Goal: Find specific page/section: Find specific page/section

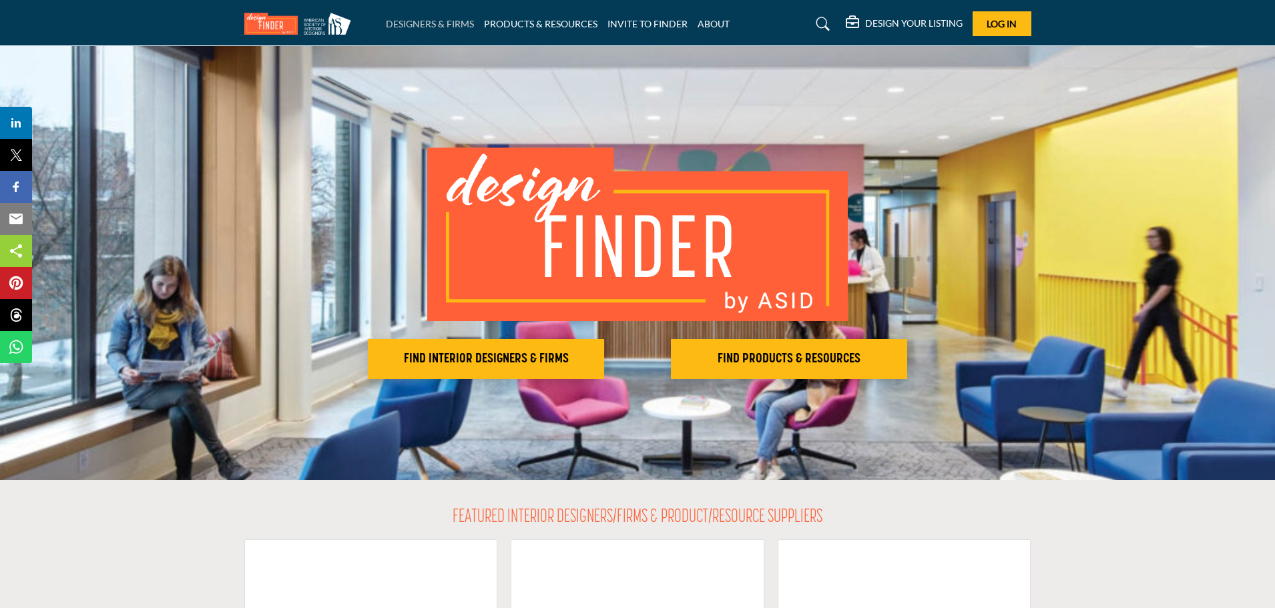
click at [410, 23] on link "DESIGNERS & FIRMS" at bounding box center [430, 23] width 88 height 11
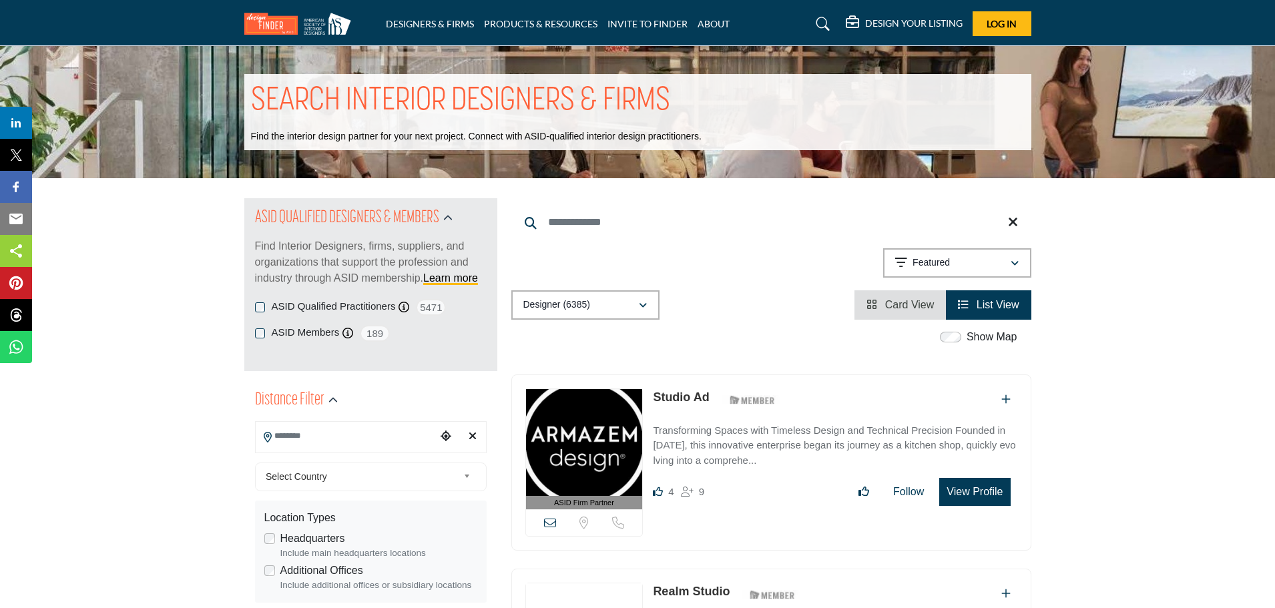
click at [302, 436] on input "Search Location" at bounding box center [346, 436] width 180 height 26
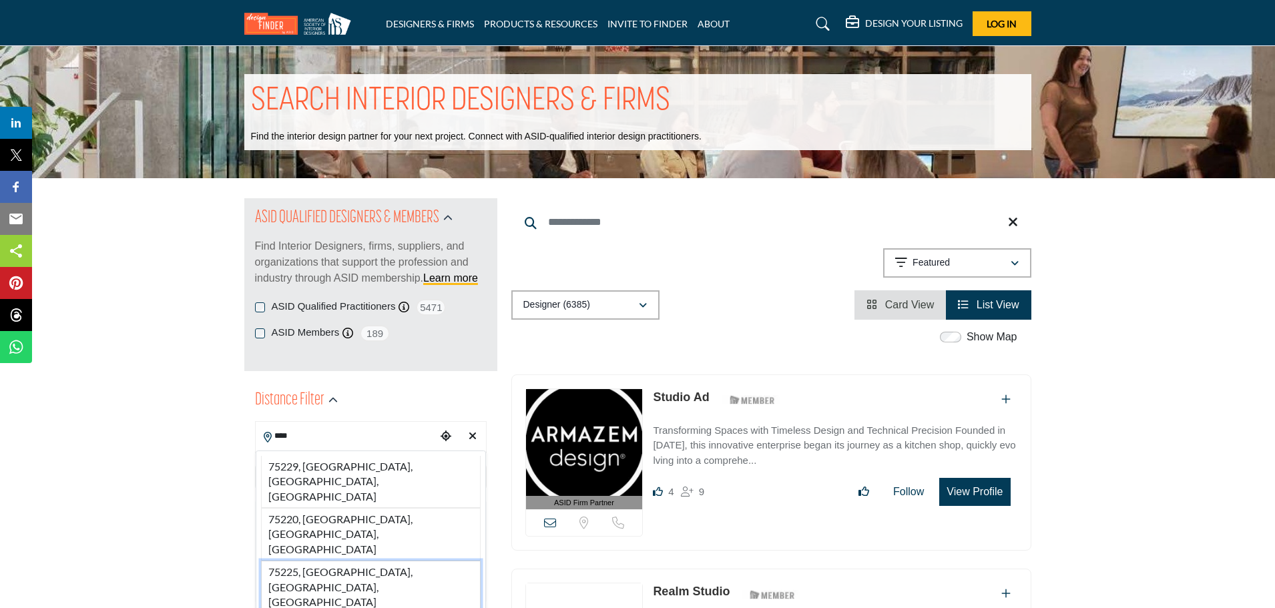
click at [284, 561] on li "75225, Dallas, TX, USA" at bounding box center [371, 587] width 220 height 53
type input "**********"
type input "***"
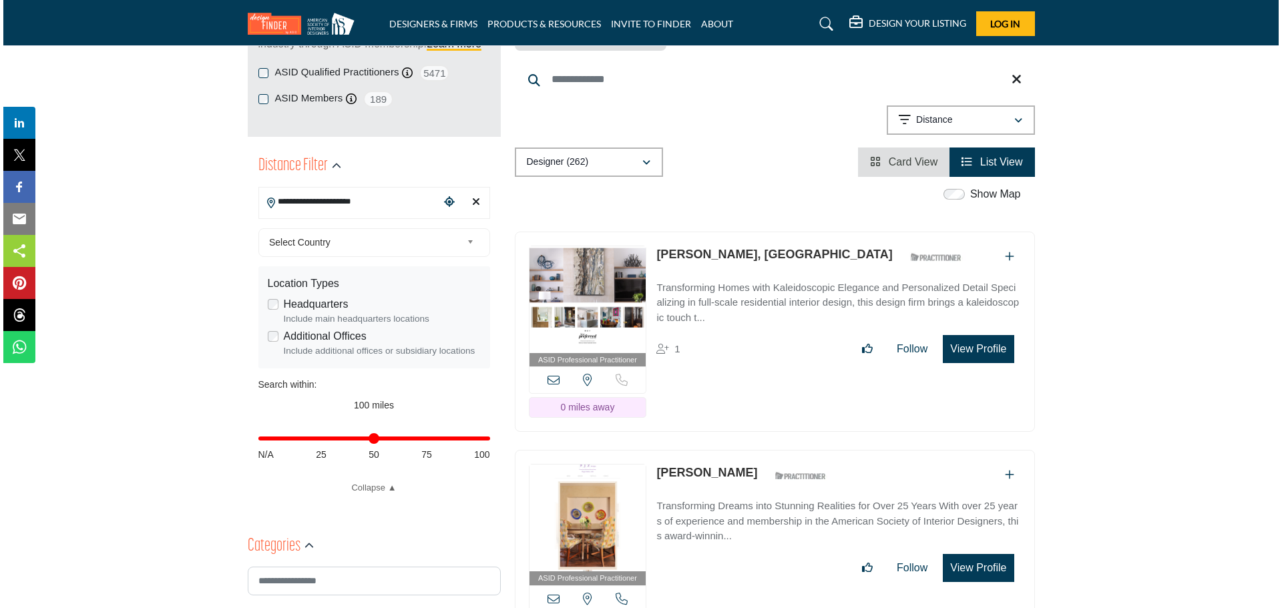
scroll to position [267, 0]
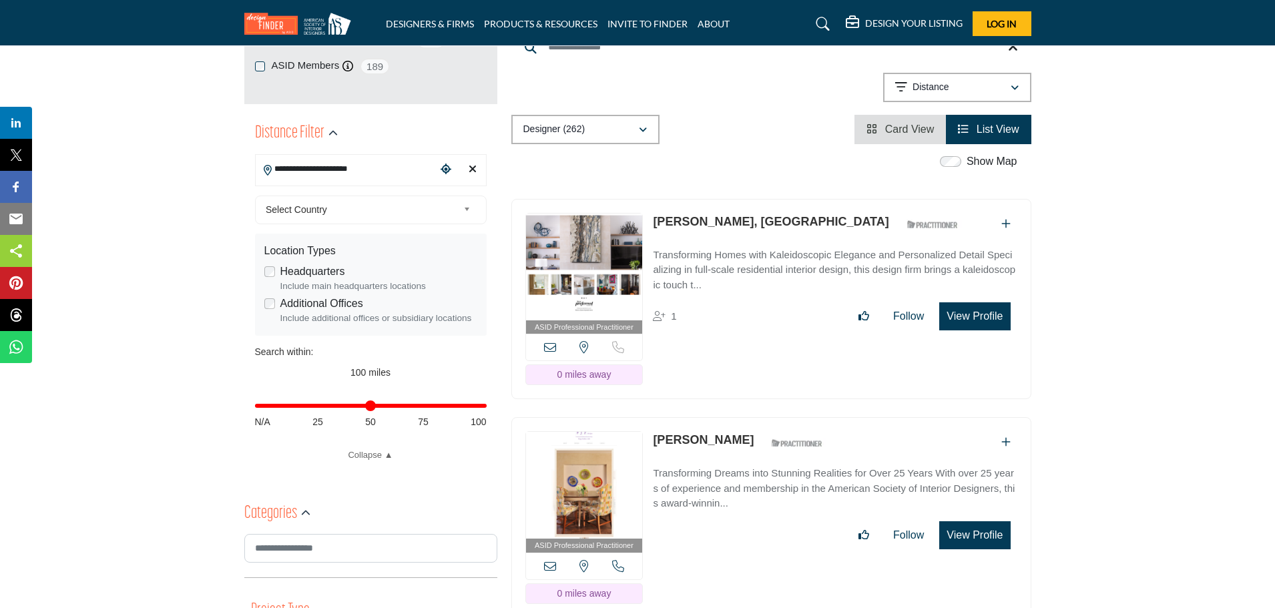
click at [976, 302] on button "View Profile" at bounding box center [974, 316] width 71 height 28
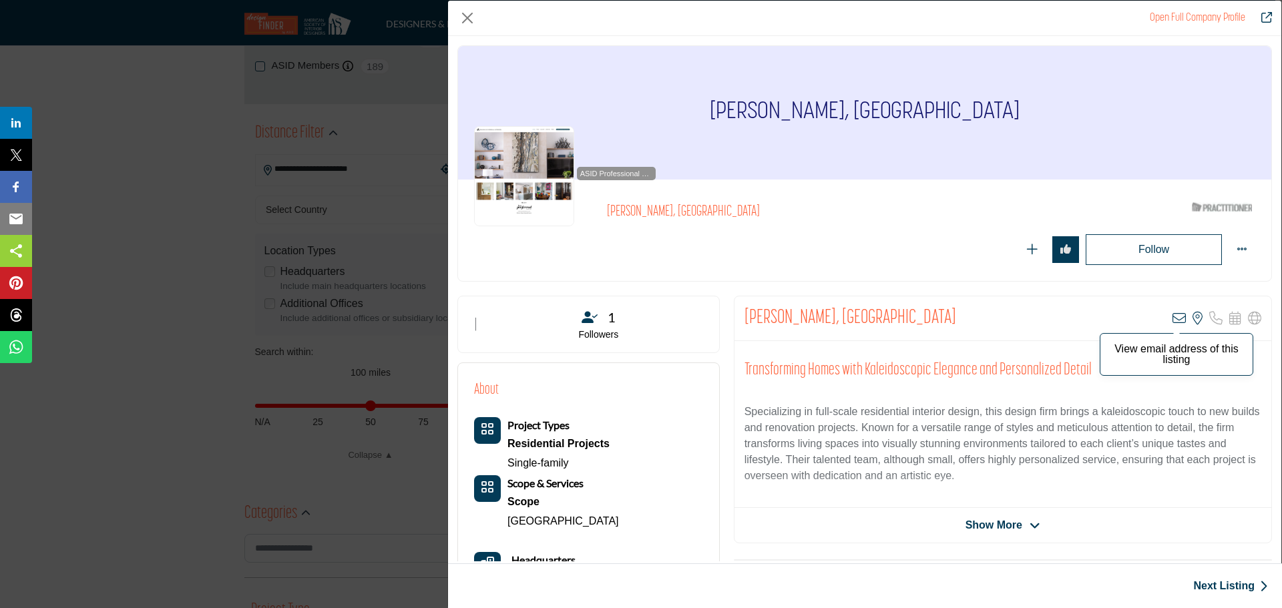
click at [1173, 319] on icon "Company Data Modal" at bounding box center [1178, 318] width 13 height 13
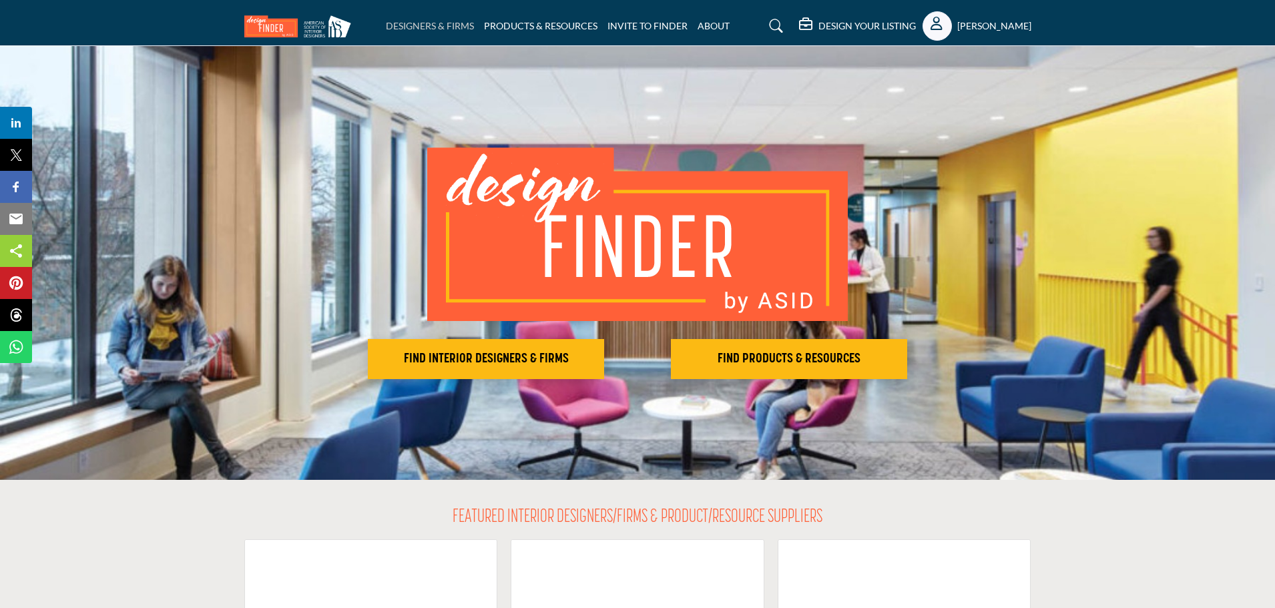
click at [418, 20] on link "DESIGNERS & FIRMS" at bounding box center [430, 25] width 88 height 11
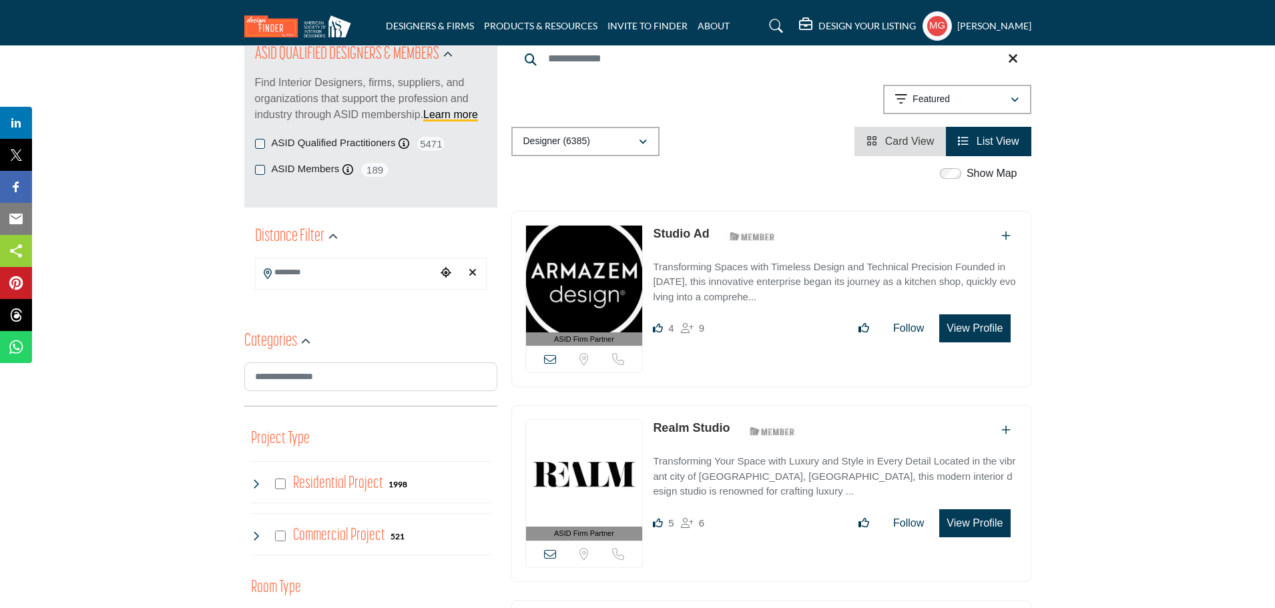
scroll to position [200, 0]
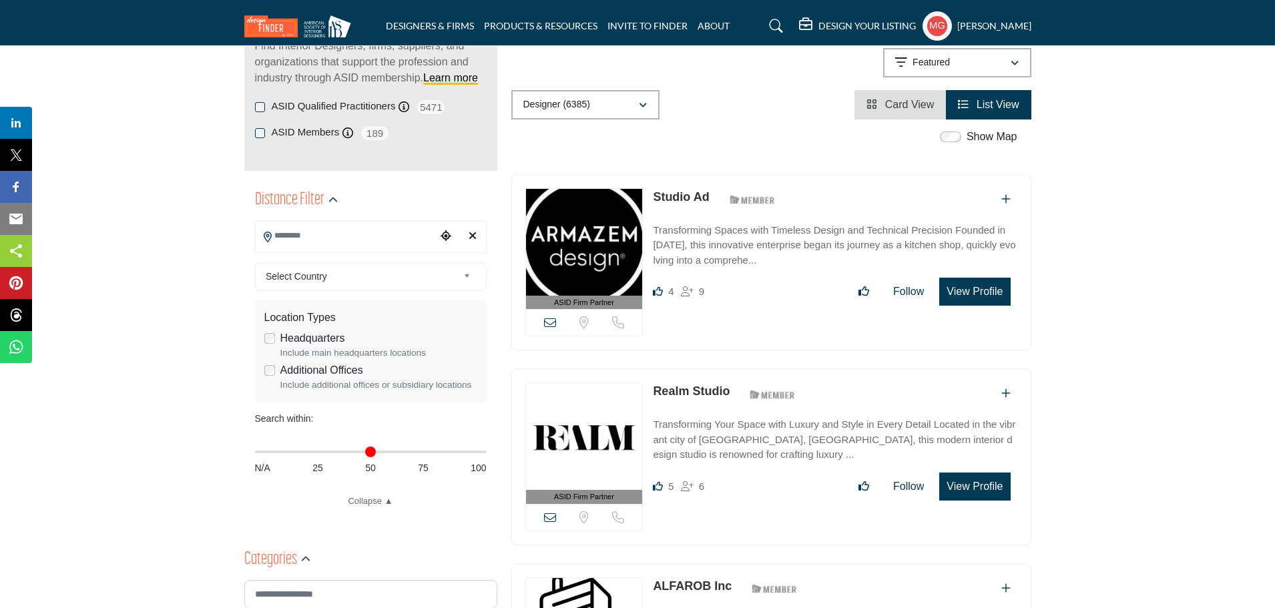
click at [329, 242] on input "Search Location" at bounding box center [346, 236] width 180 height 26
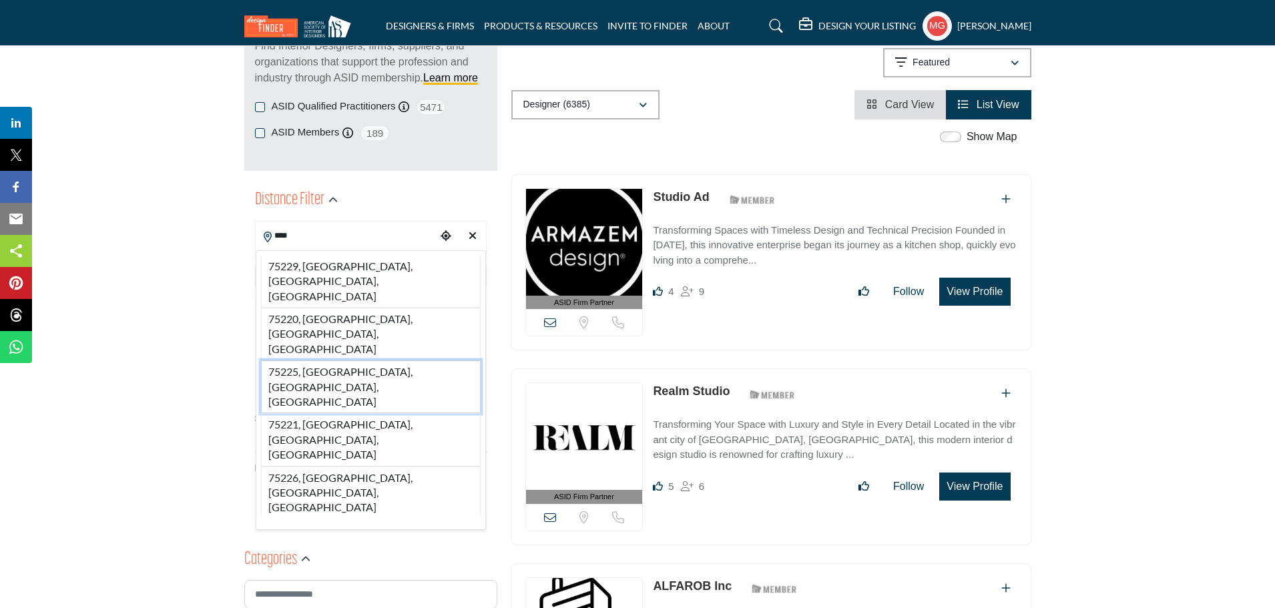
click at [291, 360] on li "75225, Dallas, TX, USA" at bounding box center [371, 386] width 220 height 53
type input "**********"
type input "***"
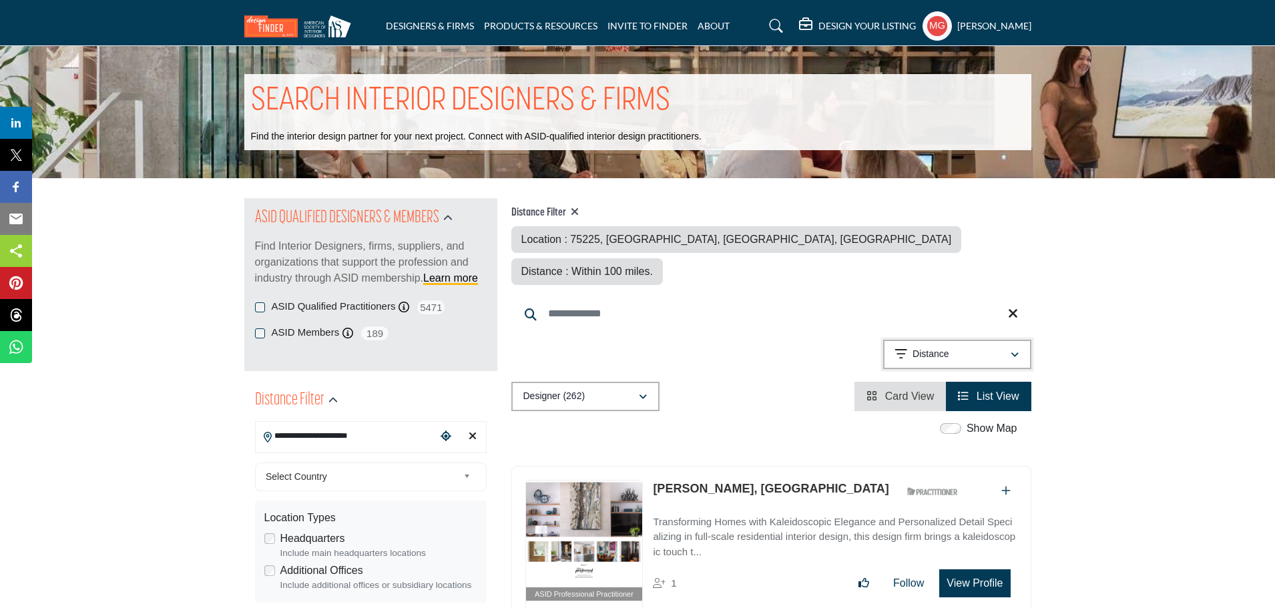
click at [1011, 350] on icon "button" at bounding box center [1015, 354] width 8 height 9
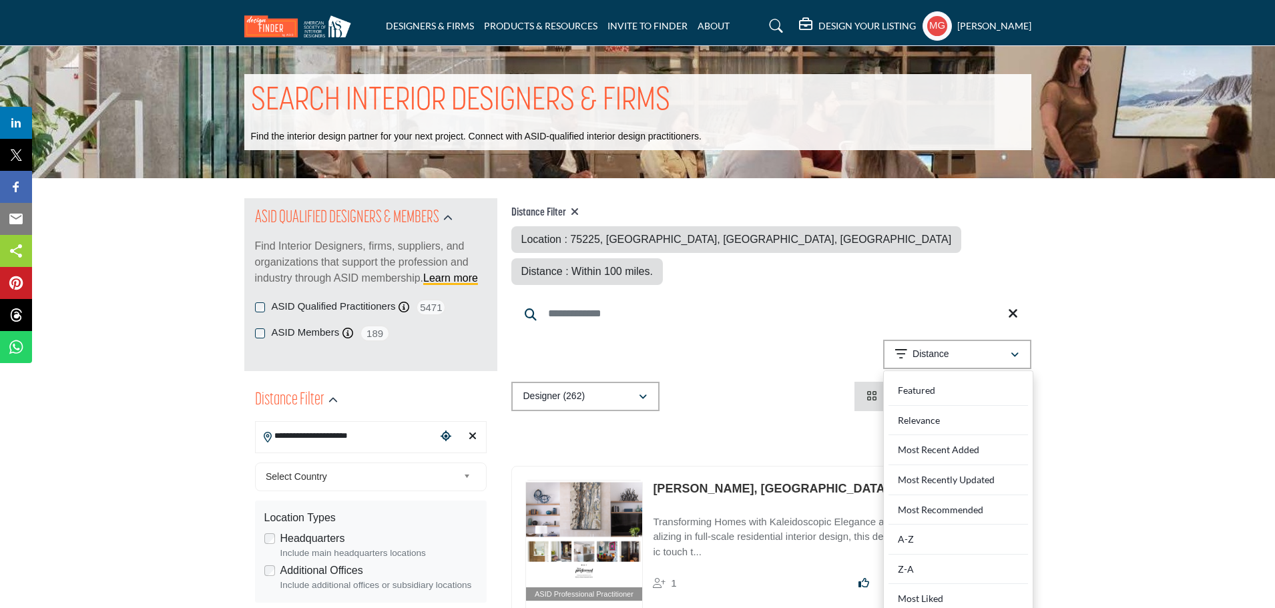
click at [1011, 307] on icon at bounding box center [1013, 313] width 10 height 13
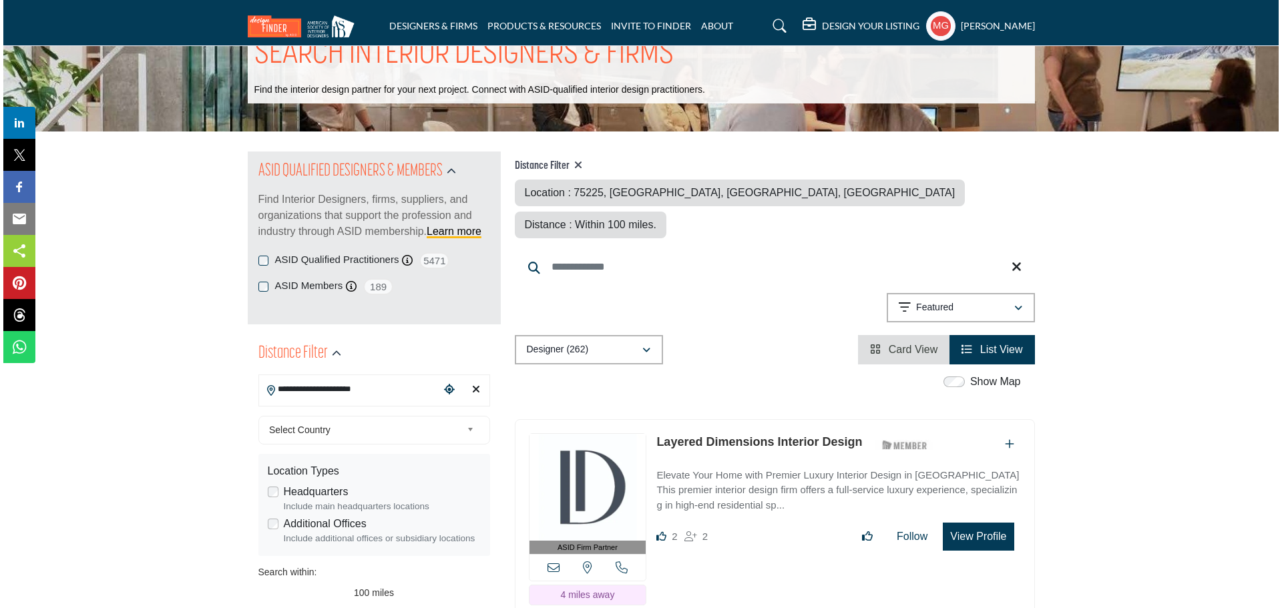
scroll to position [200, 0]
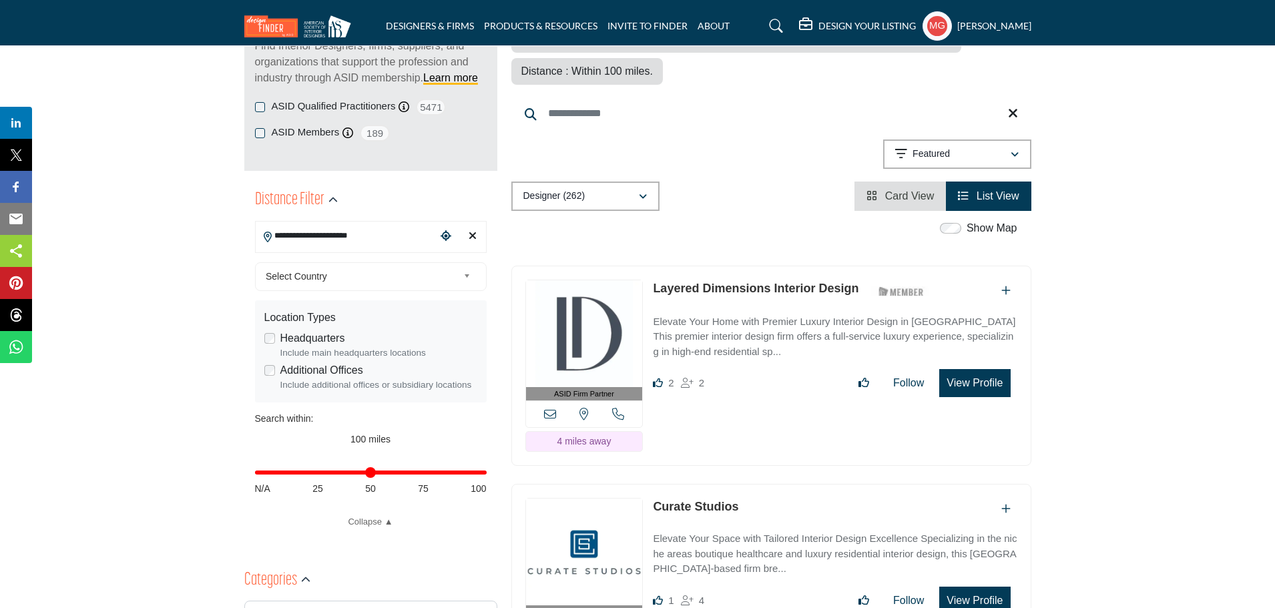
click at [978, 369] on button "View Profile" at bounding box center [974, 383] width 71 height 28
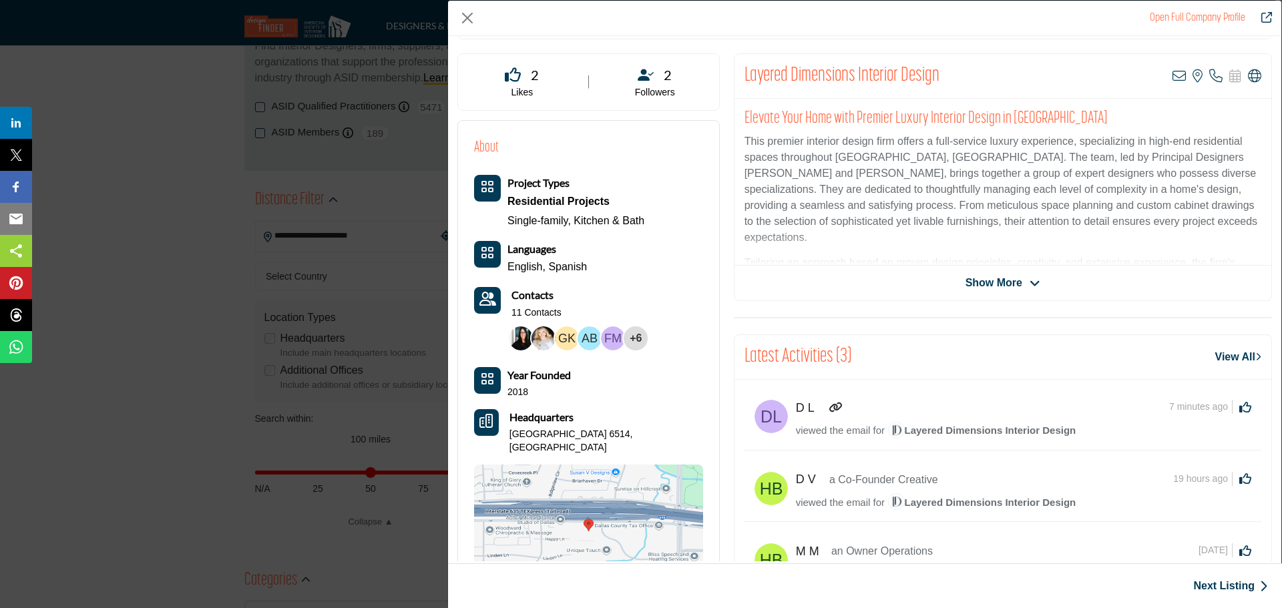
scroll to position [321, 0]
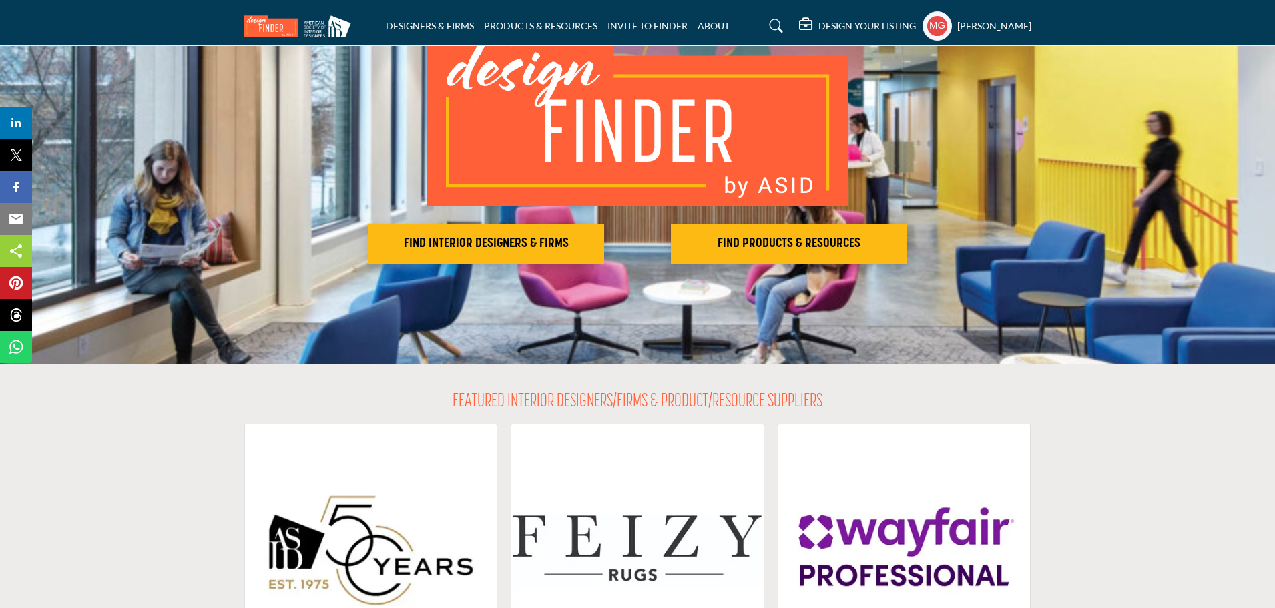
scroll to position [134, 0]
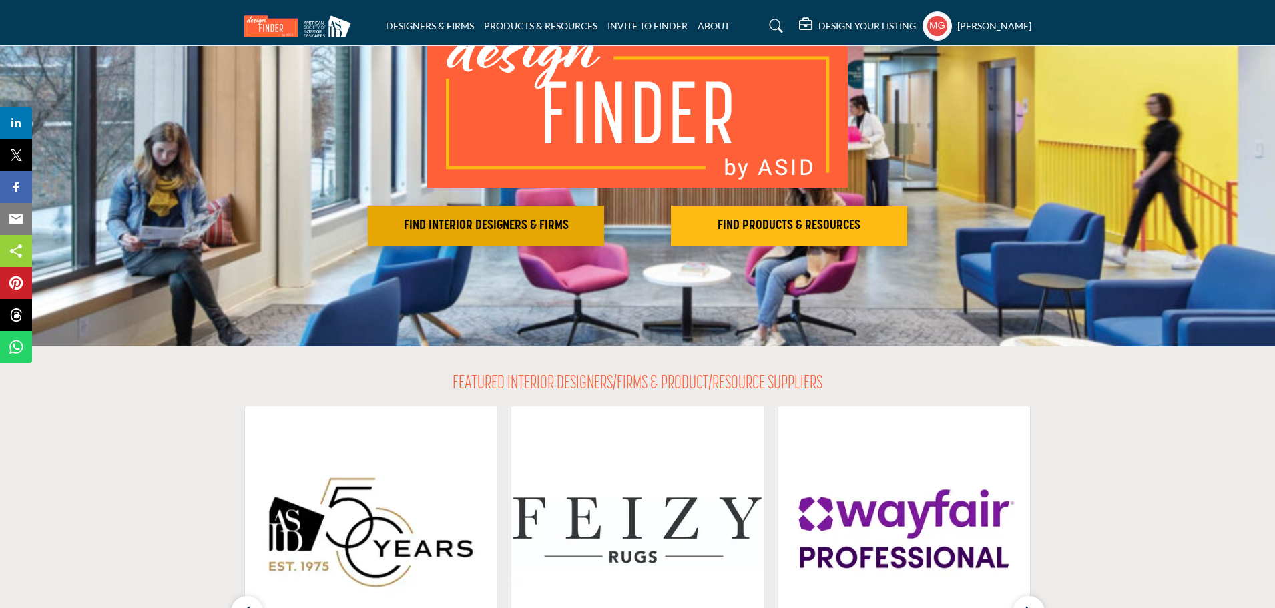
click at [489, 221] on h2 "FIND INTERIOR DESIGNERS & FIRMS" at bounding box center [486, 226] width 228 height 16
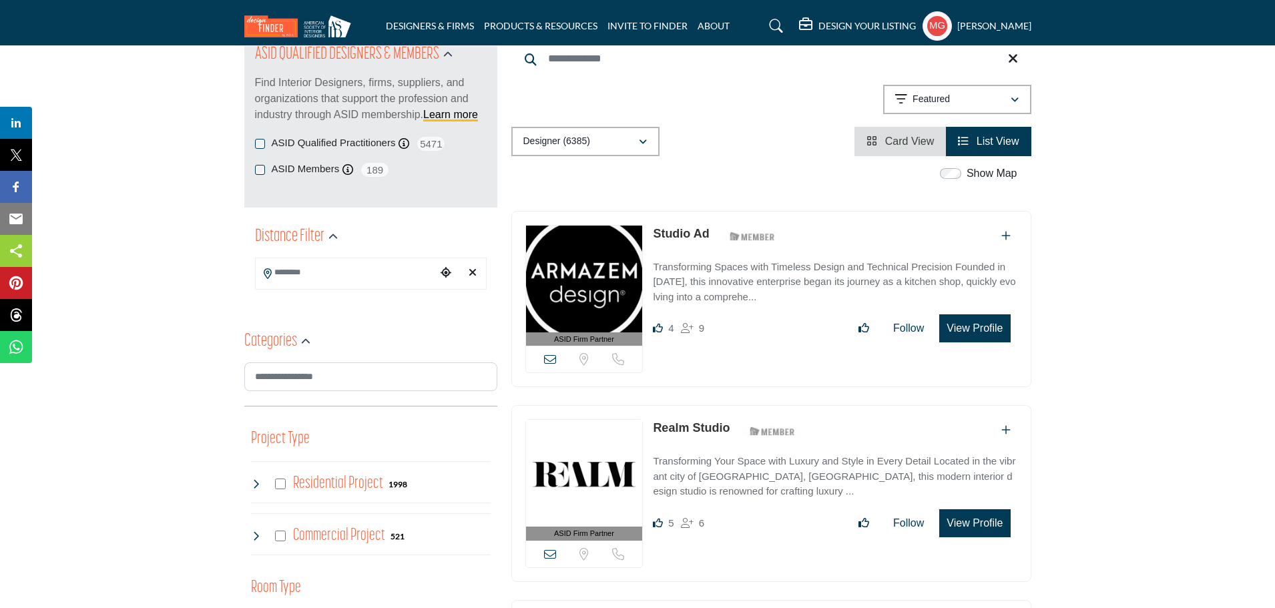
scroll to position [175, 0]
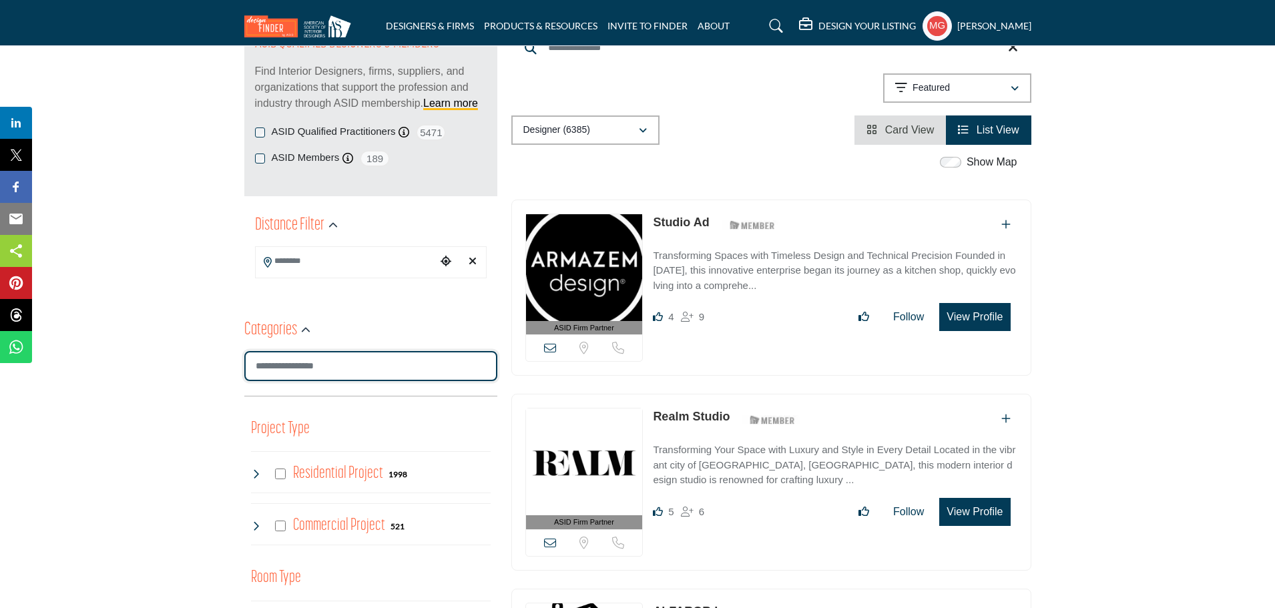
click at [280, 366] on input "Search Category" at bounding box center [370, 366] width 253 height 30
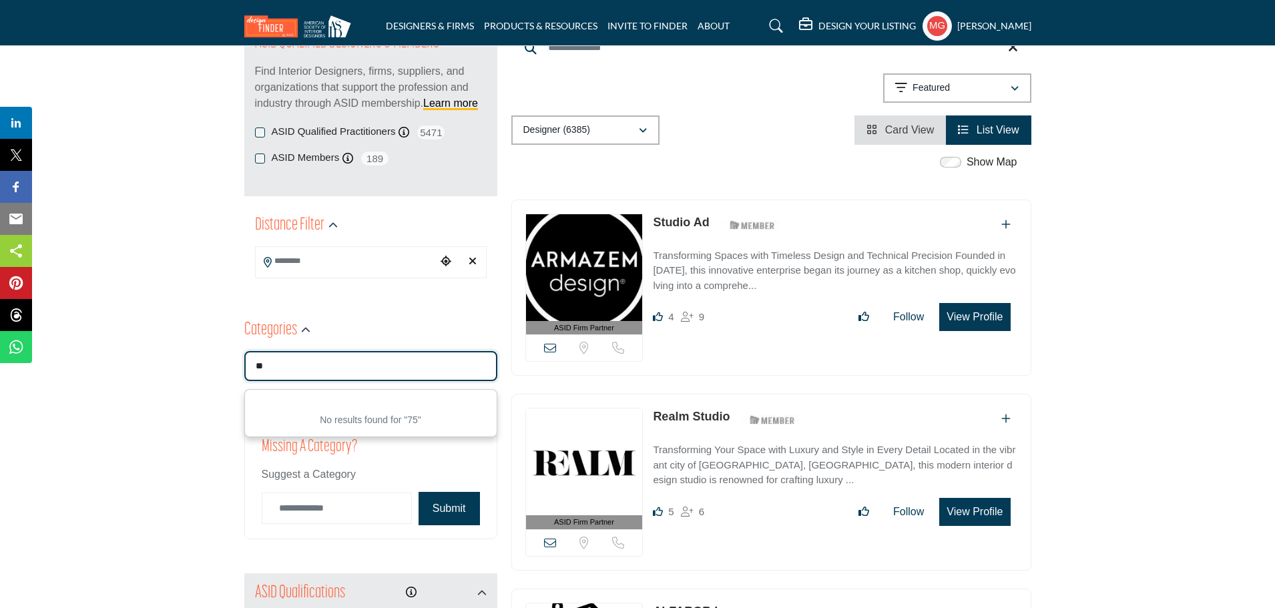
type input "*"
type input "***"
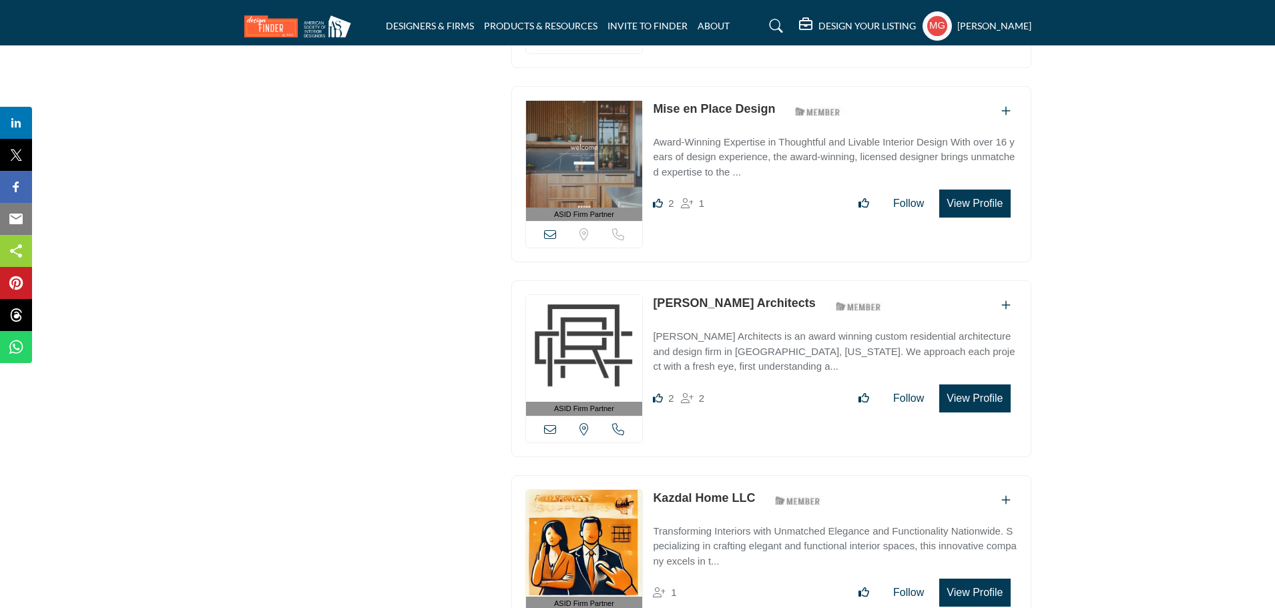
scroll to position [1109, 0]
